Goal: Task Accomplishment & Management: Use online tool/utility

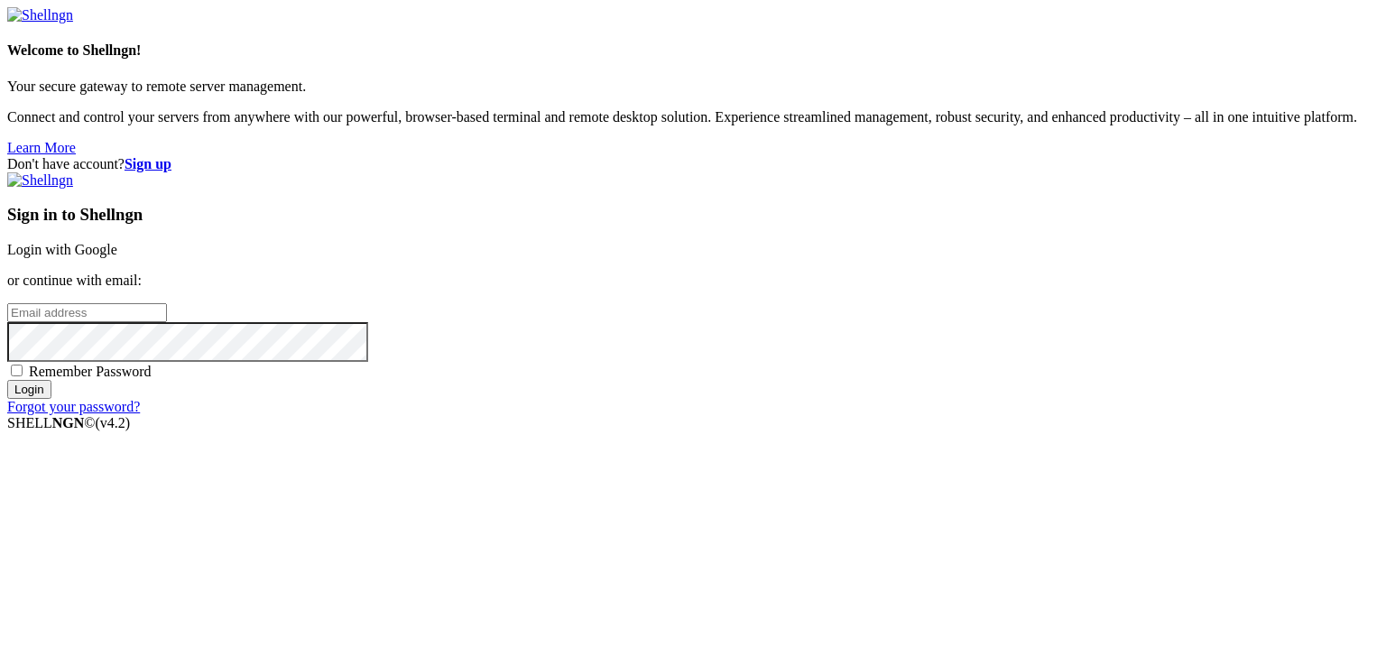
click at [117, 246] on link "Login with Google" at bounding box center [62, 249] width 110 height 15
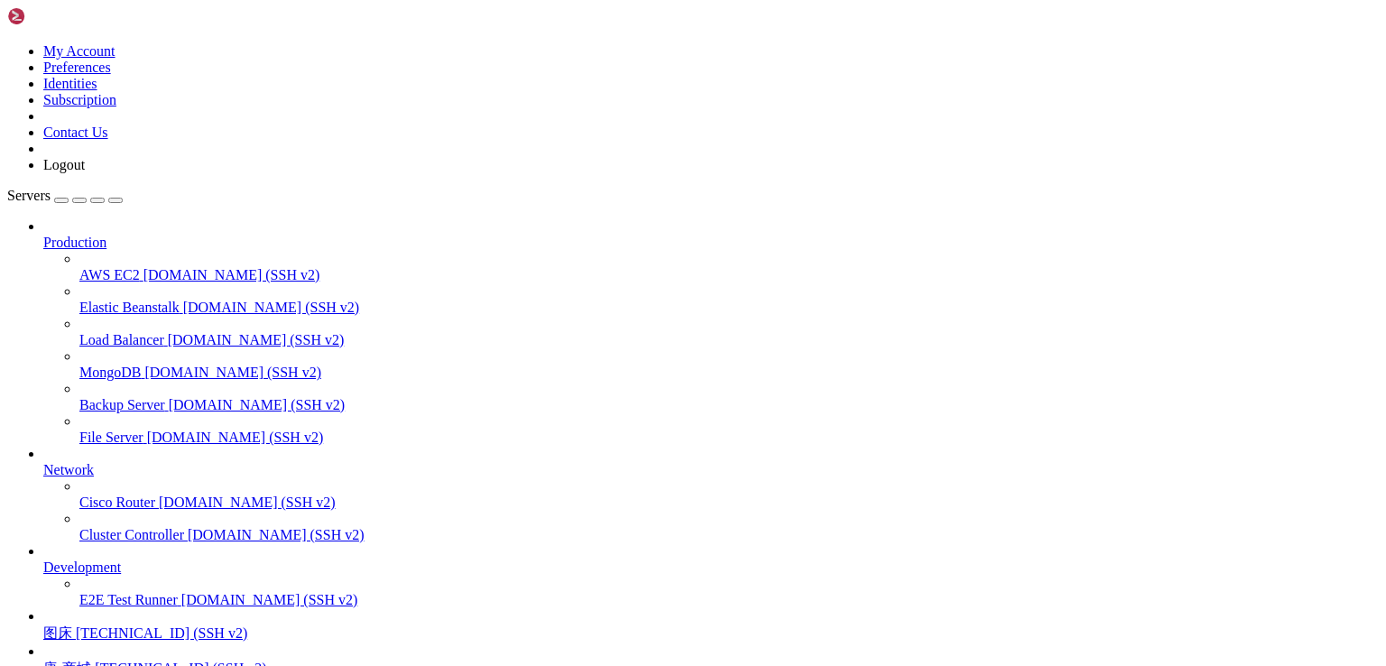
scroll to position [158, 0]
click at [72, 625] on span "图床" at bounding box center [57, 632] width 29 height 15
drag, startPoint x: 154, startPoint y: 1524, endPoint x: 458, endPoint y: 1526, distance: 303.3
